Goal: Use online tool/utility: Utilize a website feature to perform a specific function

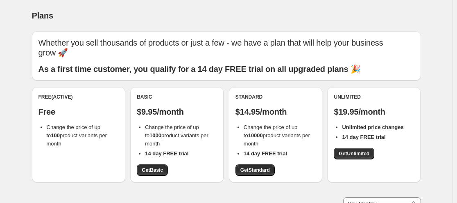
click at [256, 163] on div "Standard $14.95/month Change the price of up to 10000 product variants per mont…" at bounding box center [276, 134] width 80 height 82
click at [256, 165] on link "Get Standard" at bounding box center [255, 169] width 39 height 11
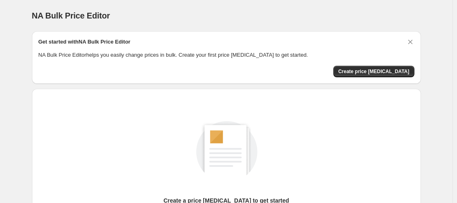
scroll to position [105, 0]
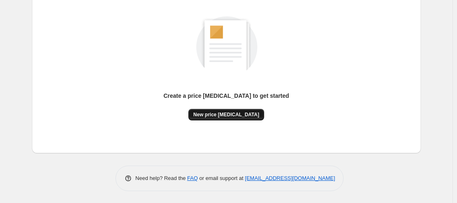
click at [234, 116] on span "New price [MEDICAL_DATA]" at bounding box center [226, 114] width 66 height 7
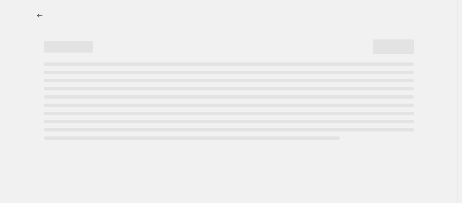
select select "percentage"
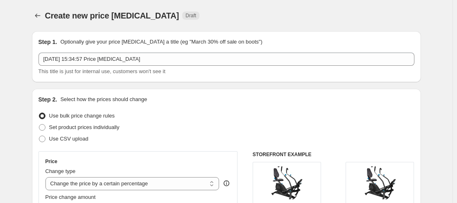
scroll to position [86, 0]
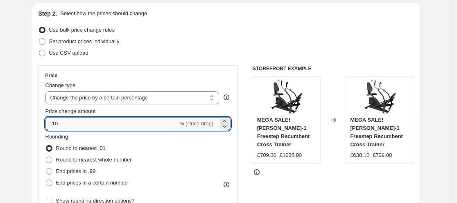
click at [126, 126] on input "-10" at bounding box center [112, 123] width 132 height 13
type input "-1"
type input "-5"
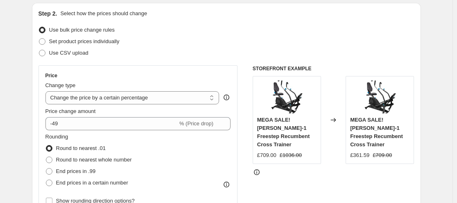
click at [41, 123] on div "Price Change type Change the price to a certain amount Change the price by a ce…" at bounding box center [139, 139] width 200 height 148
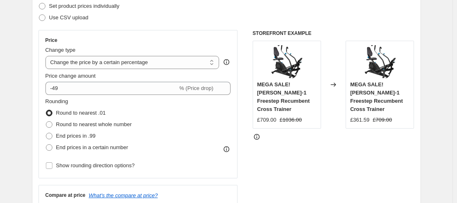
scroll to position [121, 0]
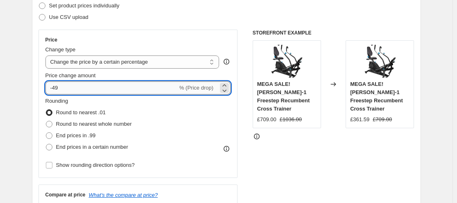
click at [135, 85] on input "-49" at bounding box center [112, 87] width 132 height 13
type input "-4"
type input "-49"
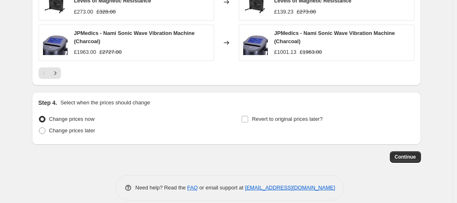
scroll to position [628, 0]
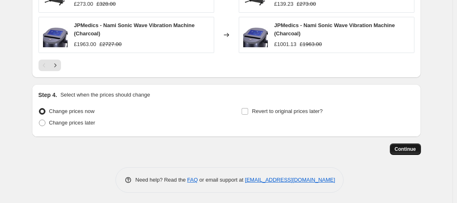
click at [407, 143] on button "Continue" at bounding box center [405, 148] width 31 height 11
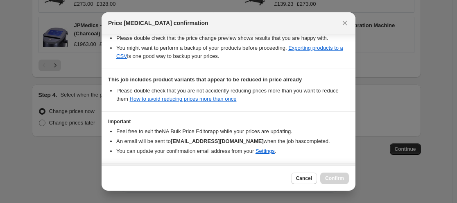
scroll to position [188, 0]
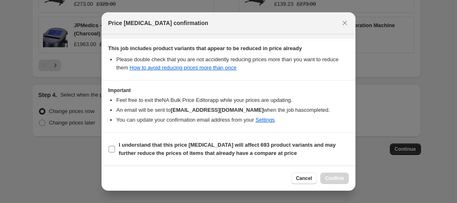
click at [161, 150] on b "I understand that this price change job will affect 693 product variants and ma…" at bounding box center [227, 148] width 217 height 14
click at [115, 150] on input "I understand that this price change job will affect 693 product variants and ma…" at bounding box center [112, 149] width 7 height 7
checkbox input "true"
click at [338, 176] on span "Confirm" at bounding box center [334, 178] width 19 height 7
